Goal: Information Seeking & Learning: Learn about a topic

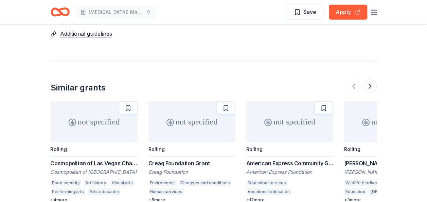
scroll to position [1045, 0]
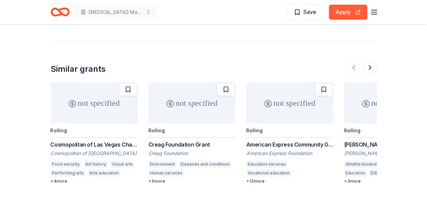
click at [64, 178] on div "+ 4 more" at bounding box center [94, 180] width 87 height 5
click at [372, 61] on button at bounding box center [370, 68] width 14 height 14
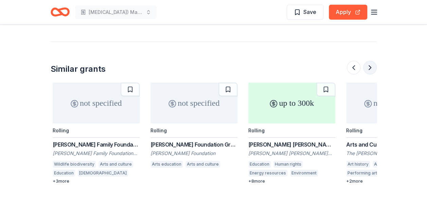
scroll to position [0, 293]
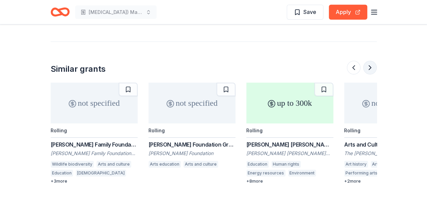
click at [372, 61] on button at bounding box center [370, 68] width 14 height 14
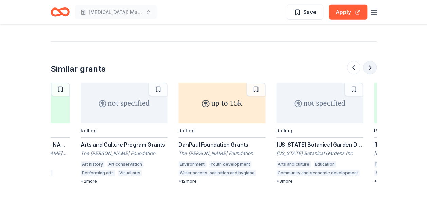
scroll to position [0, 587]
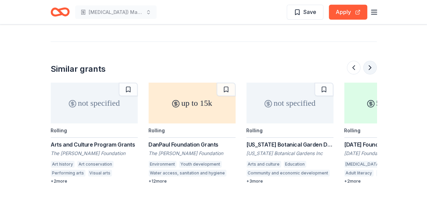
click at [372, 61] on button at bounding box center [370, 68] width 14 height 14
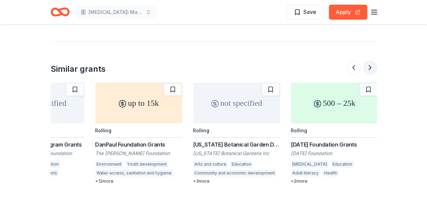
scroll to position [0, 641]
click at [372, 61] on div at bounding box center [362, 68] width 30 height 14
click at [337, 140] on div "[DATE] Foundation Grants" at bounding box center [333, 144] width 87 height 8
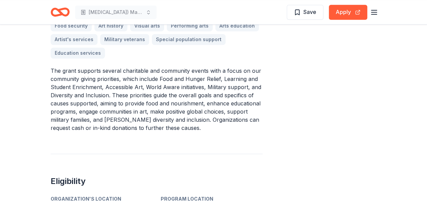
scroll to position [170, 0]
